Goal: Navigation & Orientation: Find specific page/section

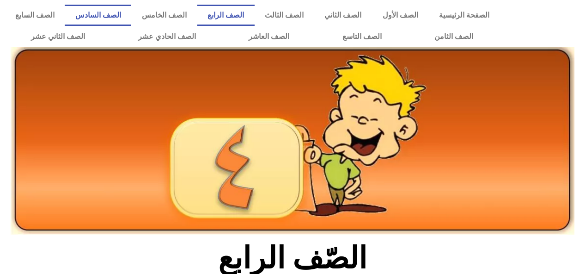
click at [131, 16] on link "الصف السادس" at bounding box center [98, 15] width 67 height 21
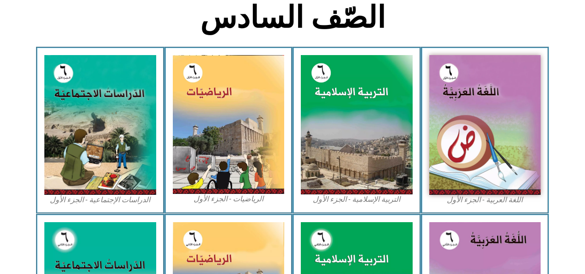
scroll to position [233, 0]
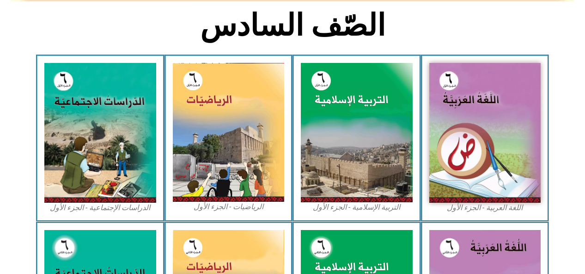
click at [448, 162] on img at bounding box center [485, 133] width 112 height 140
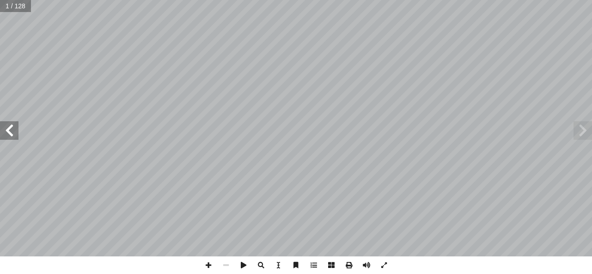
click at [8, 129] on span at bounding box center [9, 130] width 18 height 18
click at [11, 131] on span at bounding box center [9, 130] width 18 height 18
click at [11, 128] on span at bounding box center [9, 130] width 18 height 18
click at [13, 131] on span at bounding box center [9, 130] width 18 height 18
click at [9, 134] on span at bounding box center [9, 130] width 18 height 18
